Goal: Find specific page/section

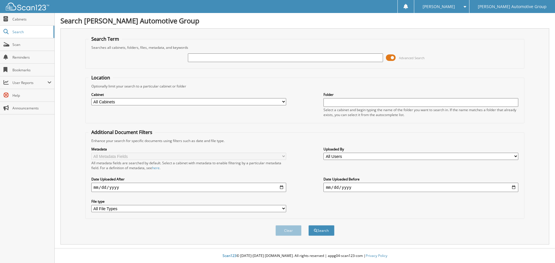
click at [217, 58] on input "text" at bounding box center [285, 58] width 195 height 9
click at [288, 54] on input "PM249A" at bounding box center [285, 58] width 195 height 9
type input "PM249A"
click at [324, 231] on button "Search" at bounding box center [322, 231] width 26 height 11
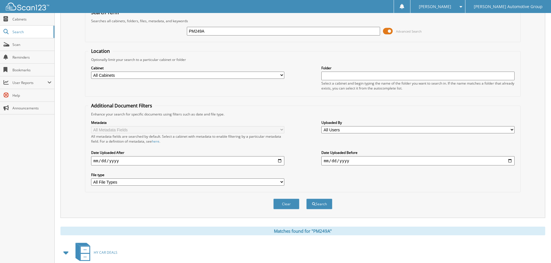
scroll to position [82, 0]
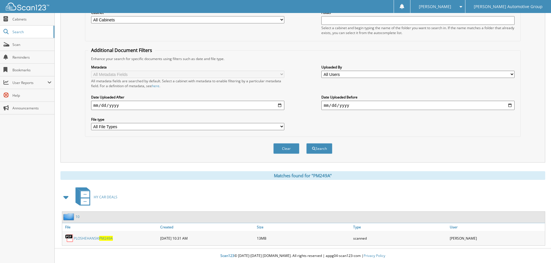
click at [97, 240] on link "PLOSHEHANSKI PM249A" at bounding box center [93, 238] width 39 height 5
